Goal: Find specific page/section: Find specific page/section

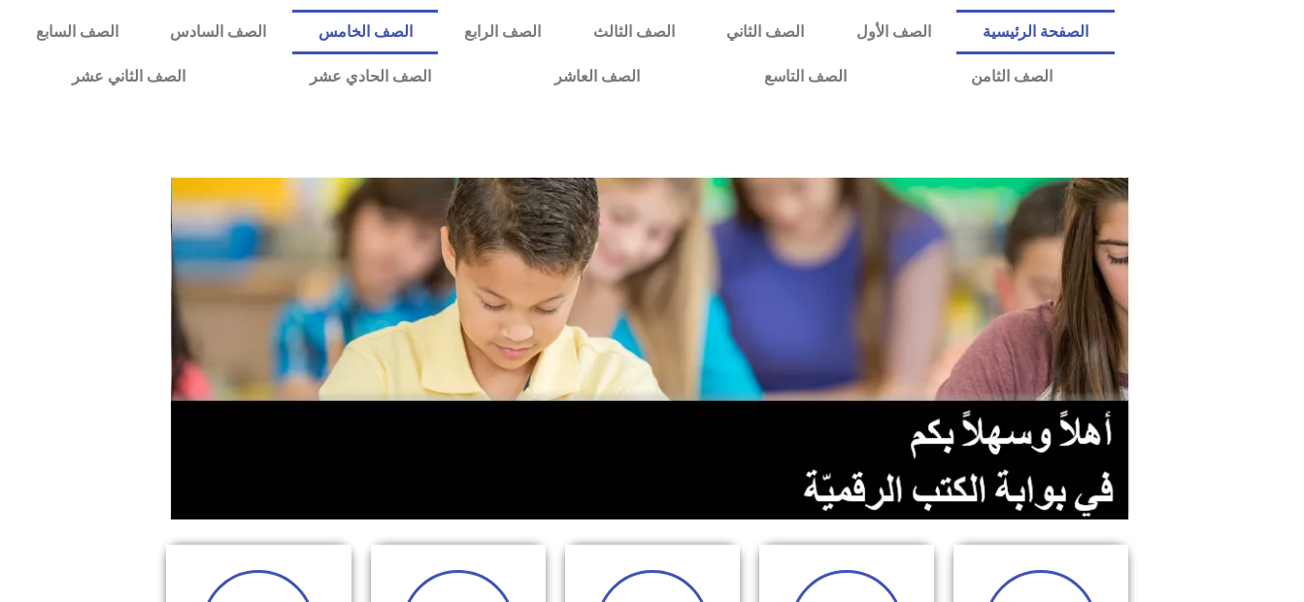
click at [438, 25] on link "الصف الخامس" at bounding box center [365, 32] width 146 height 45
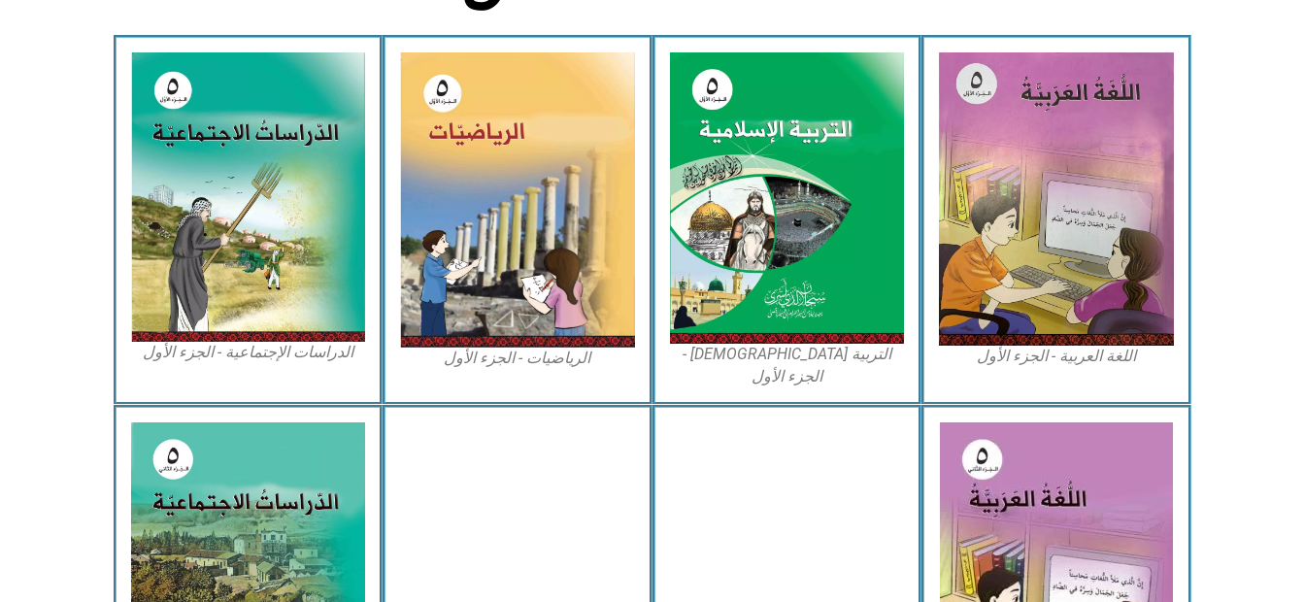
scroll to position [583, 0]
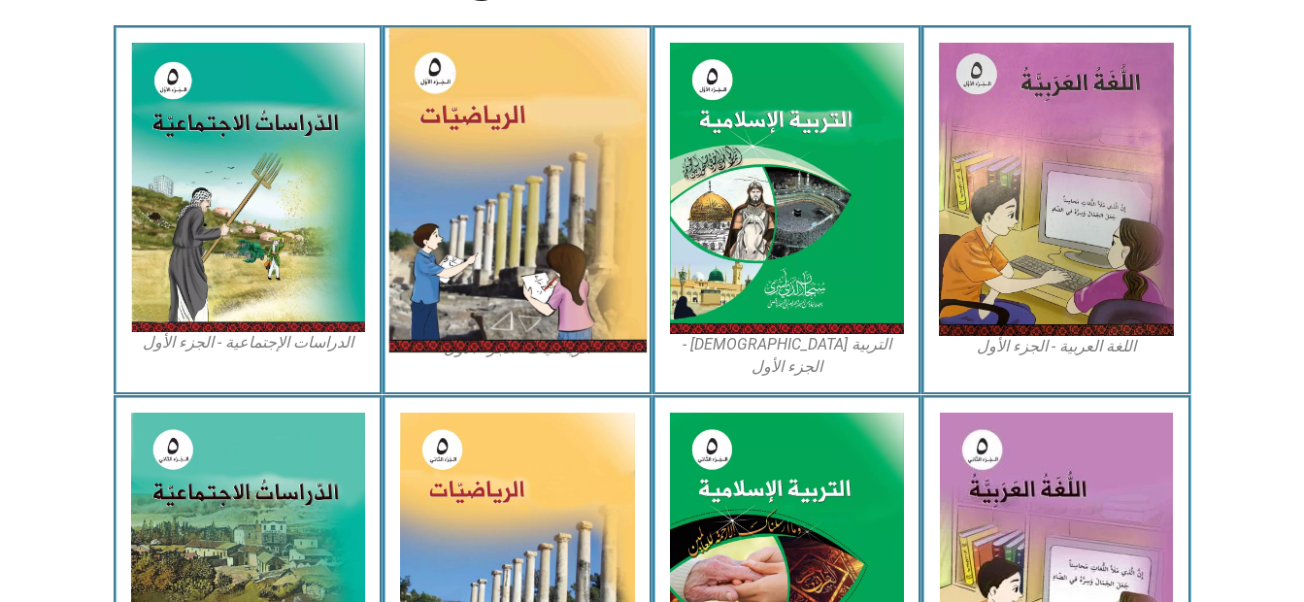
click at [480, 216] on img at bounding box center [517, 190] width 258 height 324
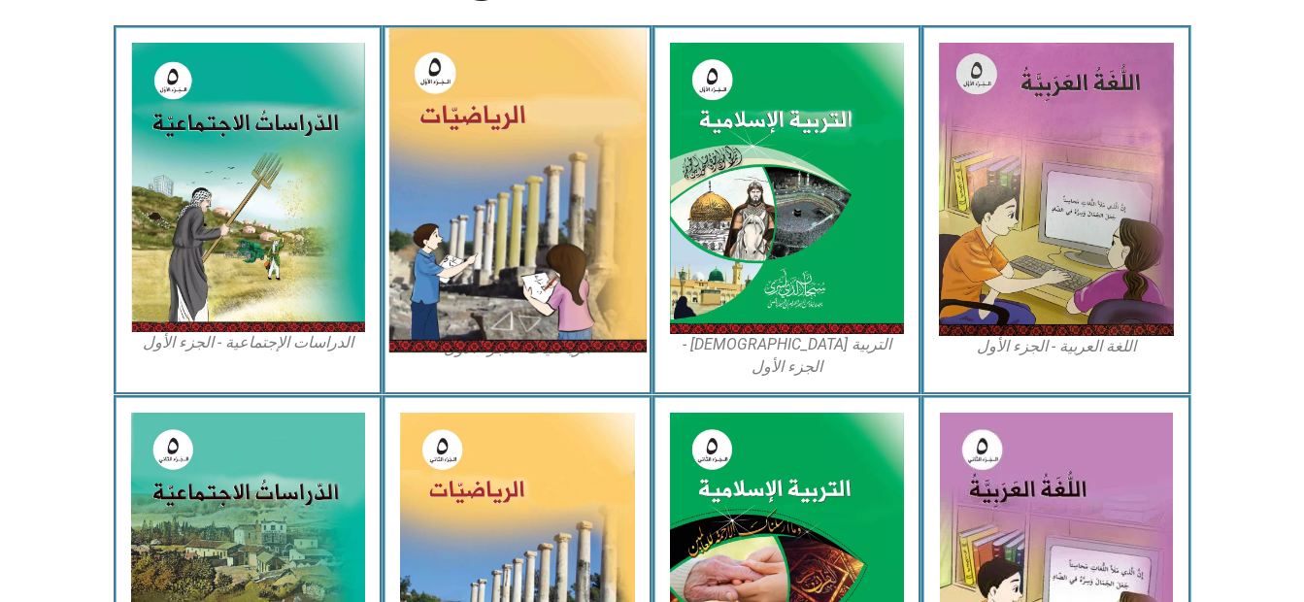
click at [480, 216] on img at bounding box center [517, 190] width 258 height 324
click at [432, 57] on img at bounding box center [517, 190] width 258 height 324
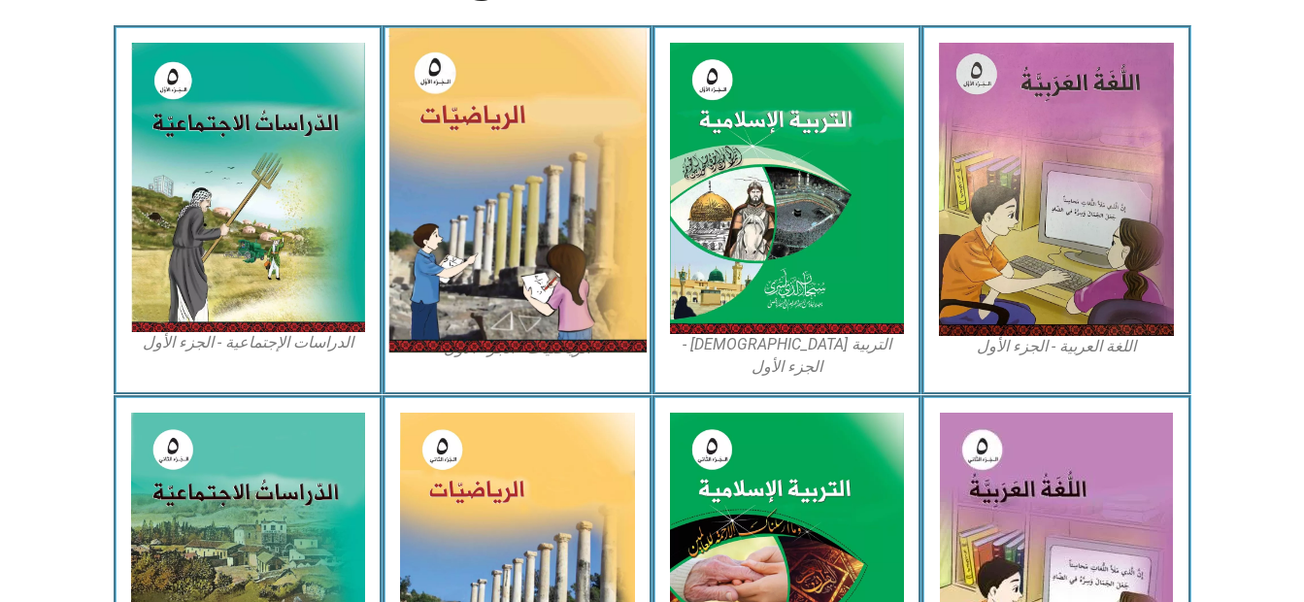
click at [432, 57] on img at bounding box center [517, 190] width 258 height 324
click at [433, 57] on img at bounding box center [517, 190] width 258 height 324
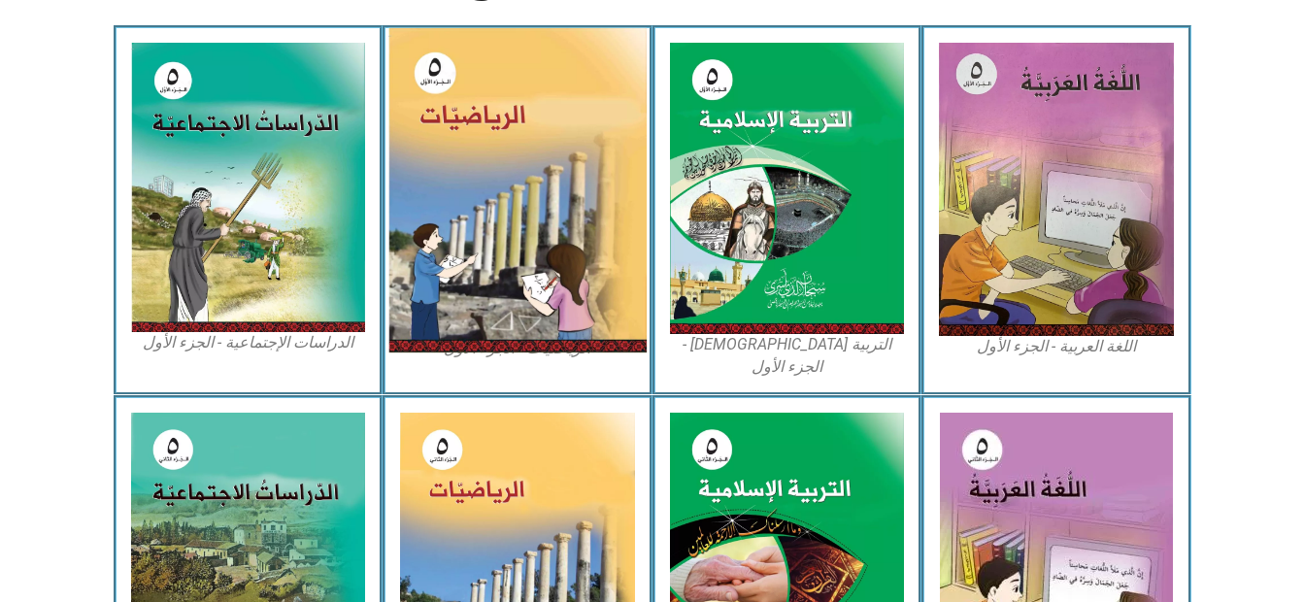
click at [449, 87] on img at bounding box center [517, 190] width 258 height 324
click at [484, 145] on img at bounding box center [517, 190] width 258 height 324
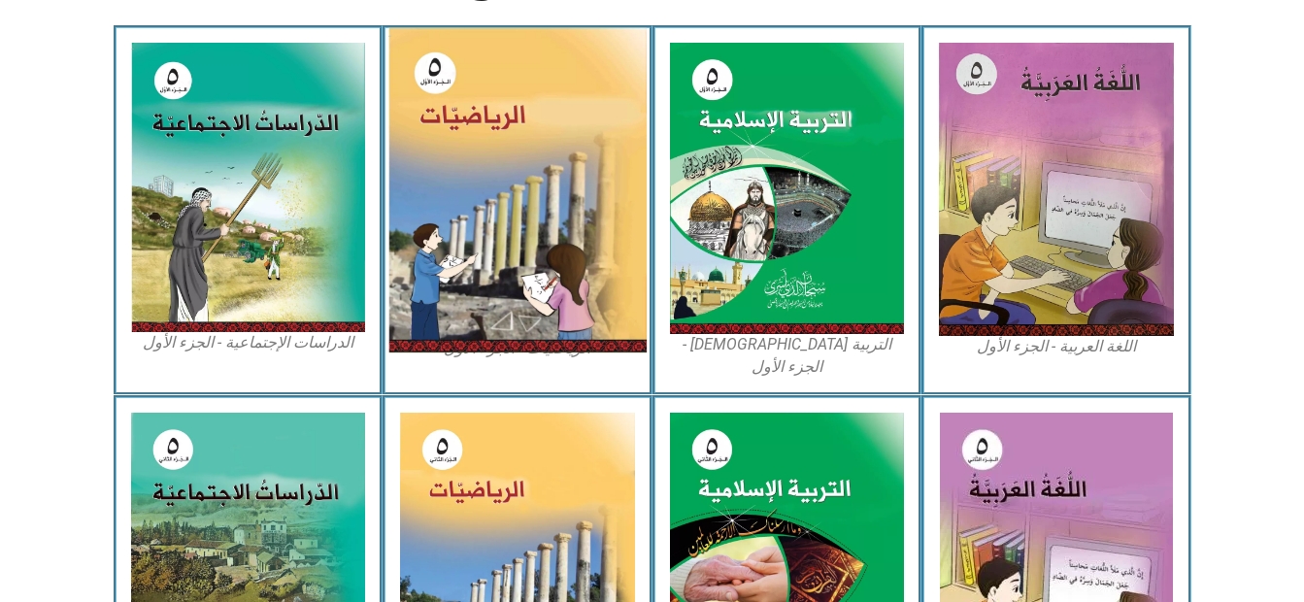
click at [484, 145] on img at bounding box center [517, 190] width 258 height 324
click at [432, 58] on img at bounding box center [517, 190] width 258 height 324
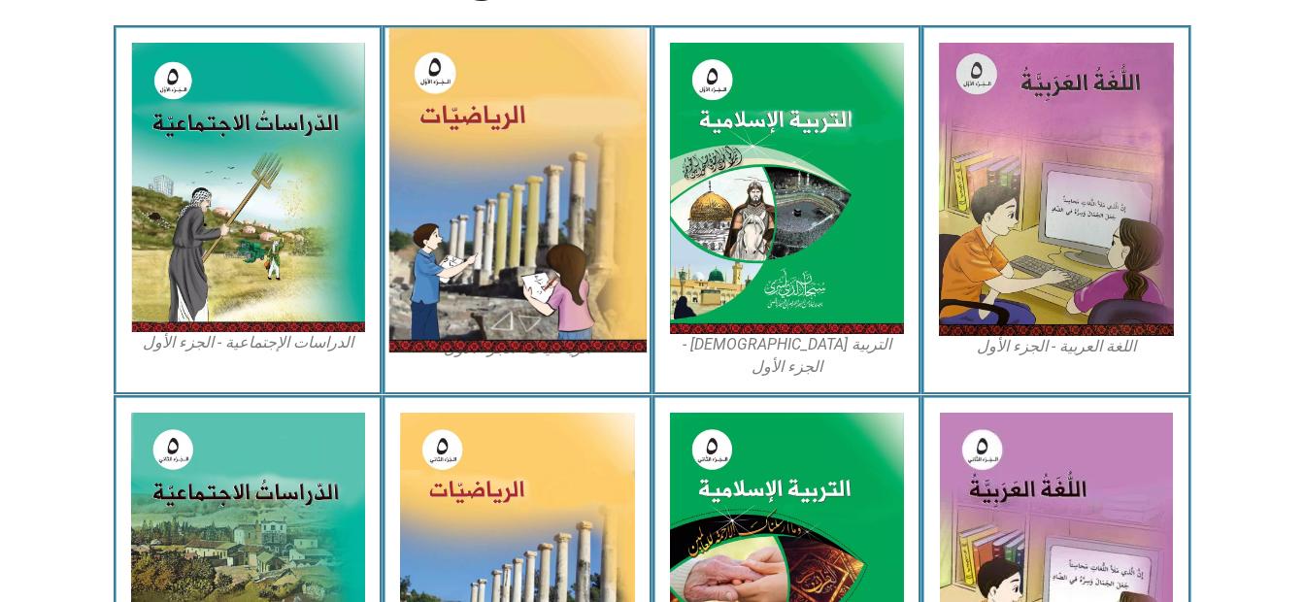
click at [450, 138] on img at bounding box center [517, 190] width 258 height 324
click at [481, 184] on img at bounding box center [517, 190] width 258 height 324
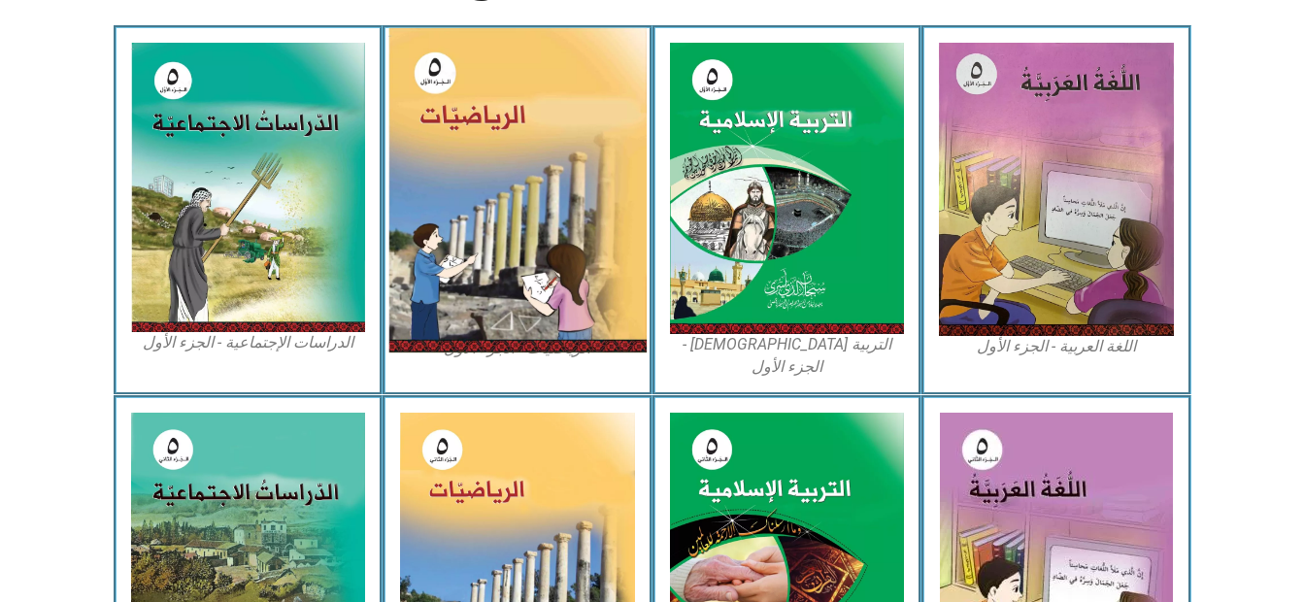
click at [481, 184] on img at bounding box center [517, 190] width 258 height 324
click at [513, 169] on img at bounding box center [517, 190] width 258 height 324
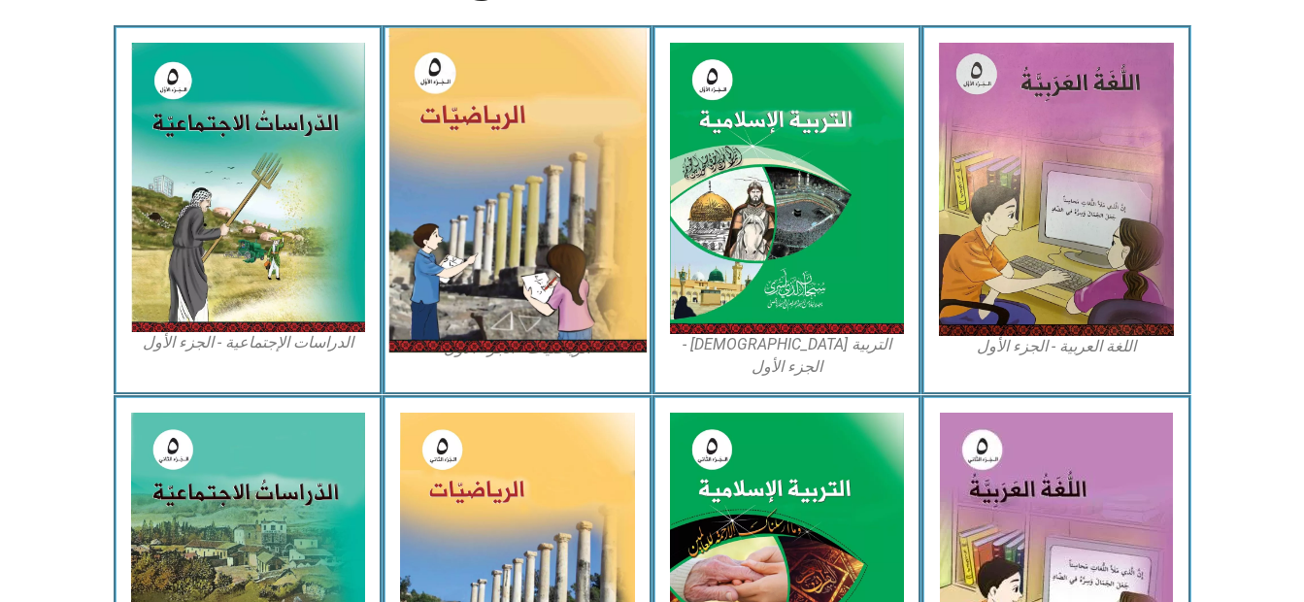
click at [513, 169] on img at bounding box center [517, 190] width 258 height 324
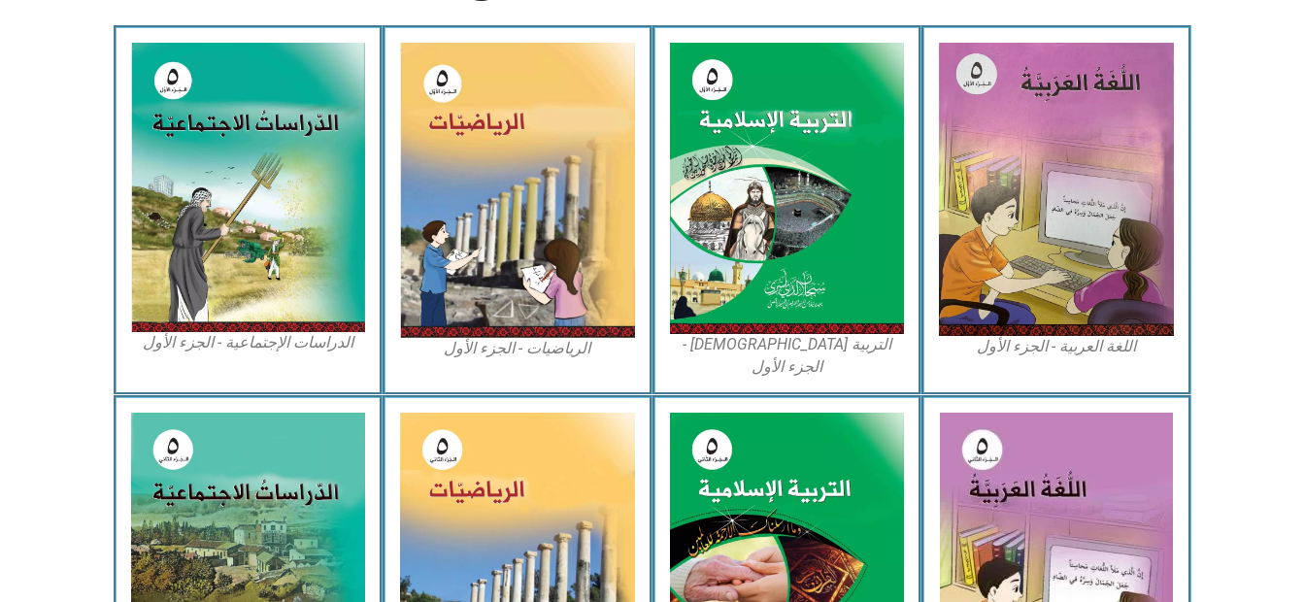
drag, startPoint x: 514, startPoint y: 169, endPoint x: 1241, endPoint y: 473, distance: 788.2
click at [1241, 473] on div "الصّف الخامس اللغة العربية - الجزء الأول​ التربية الإسلامية - الجزء الأول الريا…" at bounding box center [652, 353] width 1304 height 1519
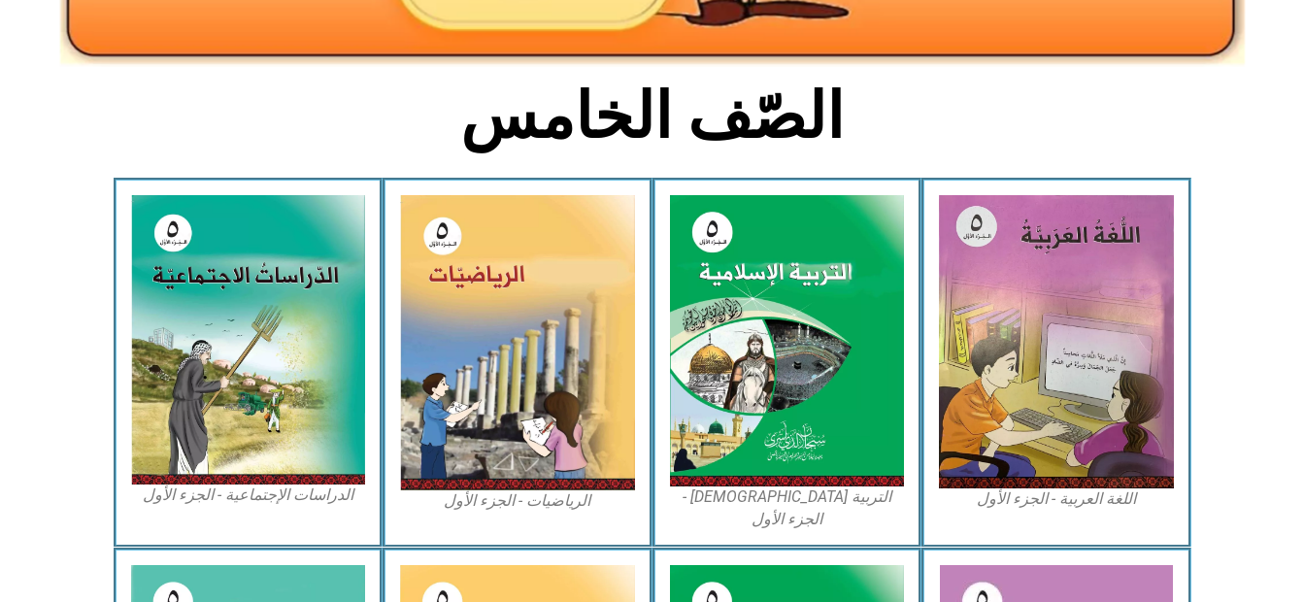
scroll to position [573, 0]
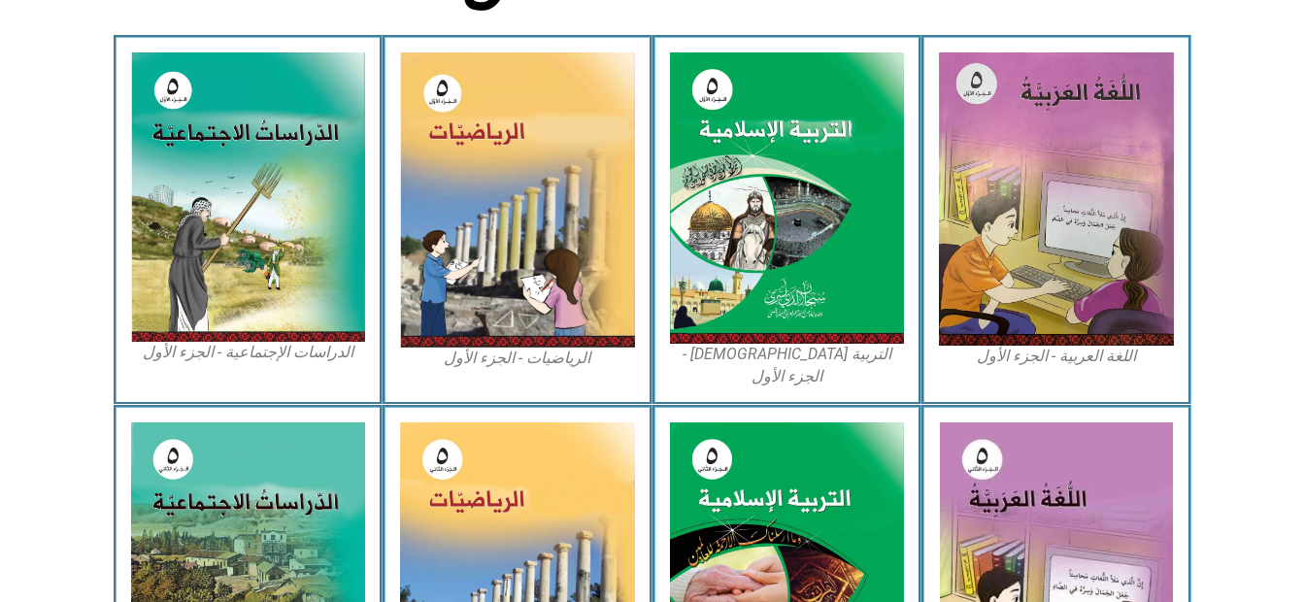
click at [534, 360] on figcaption "الرياضيات - الجزء الأول​" at bounding box center [517, 358] width 235 height 21
click at [534, 359] on figcaption "الرياضيات - الجزء الأول​" at bounding box center [517, 358] width 235 height 21
drag, startPoint x: 534, startPoint y: 359, endPoint x: 494, endPoint y: 354, distance: 40.1
click at [494, 354] on figcaption "الرياضيات - الجزء الأول​" at bounding box center [517, 358] width 235 height 21
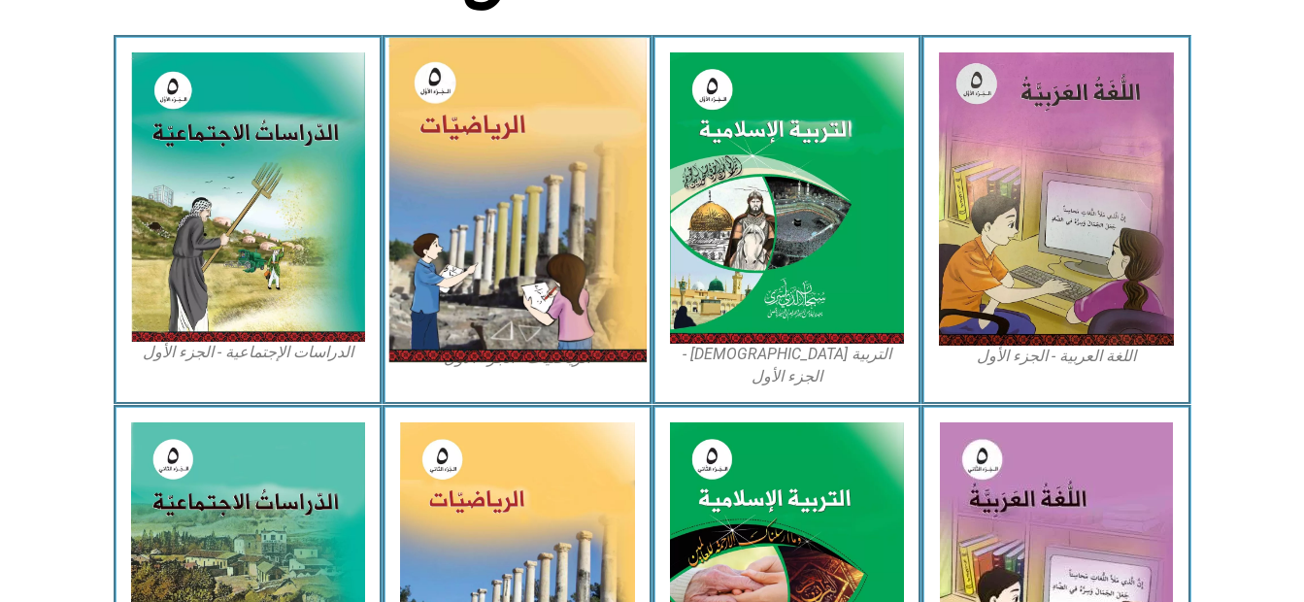
click at [516, 277] on img at bounding box center [517, 200] width 258 height 324
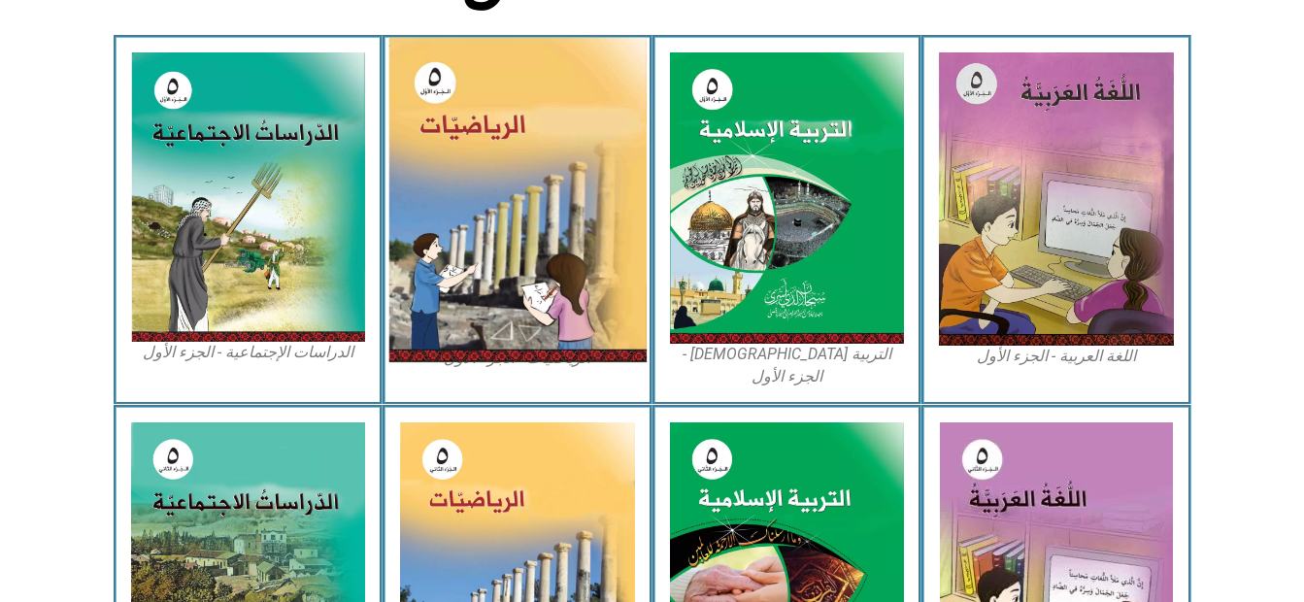
click at [516, 277] on img at bounding box center [517, 200] width 258 height 324
click at [515, 277] on img at bounding box center [517, 200] width 258 height 324
click at [527, 142] on img at bounding box center [517, 200] width 258 height 324
click at [476, 358] on img at bounding box center [517, 200] width 258 height 324
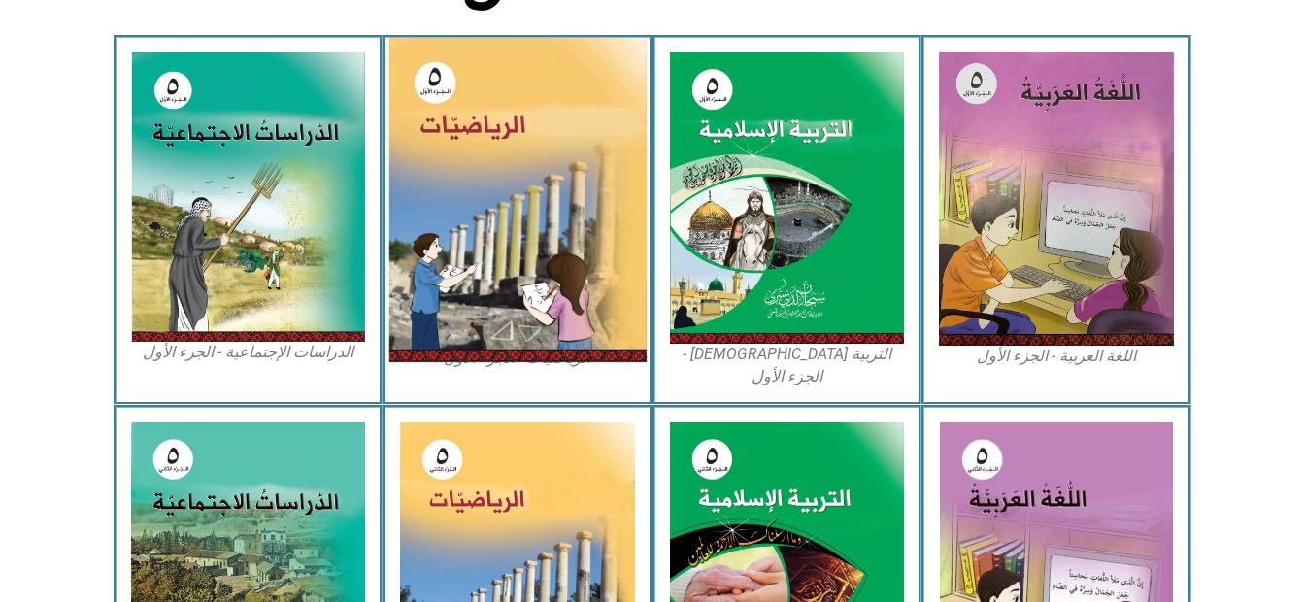
click at [476, 358] on img at bounding box center [517, 200] width 258 height 324
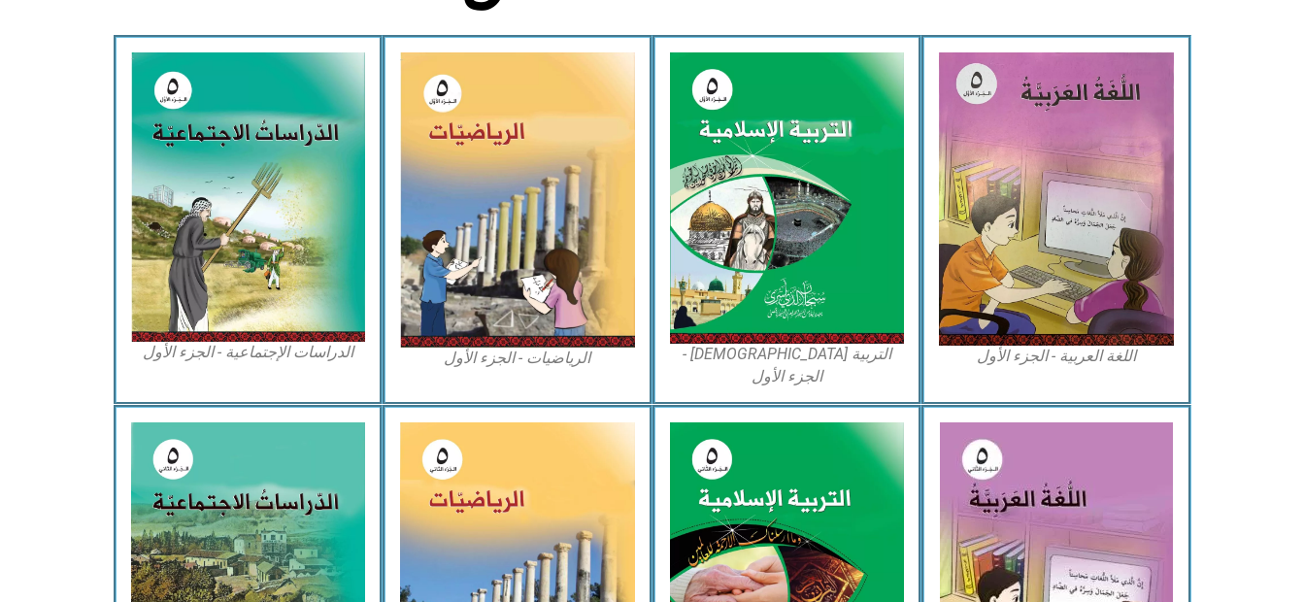
click at [569, 352] on figcaption "الرياضيات - الجزء الأول​" at bounding box center [517, 358] width 235 height 21
copy figcaption "الرياضيات"
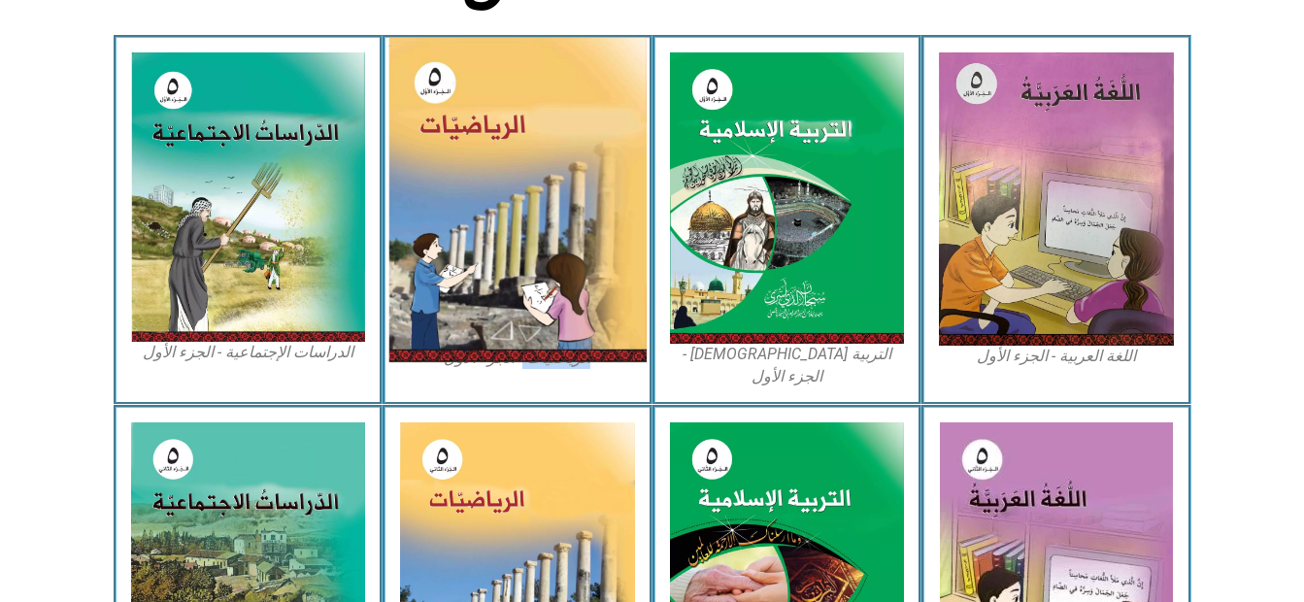
click at [482, 359] on img at bounding box center [517, 200] width 258 height 324
